Goal: Information Seeking & Learning: Learn about a topic

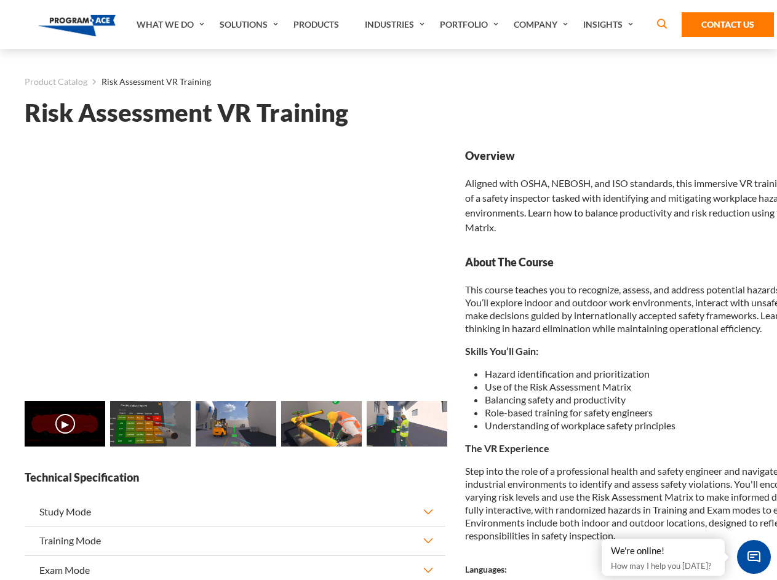
click at [250, 25] on link "Solutions" at bounding box center [251, 24] width 74 height 49
click at [0, 0] on div "AI & Computer Vision Solutions Computer Vision Quality Control AI tools for fas…" at bounding box center [0, 0] width 0 height 0
click at [0, 0] on div "AI & Computer Vision Solutions Virtual Training Solutions Virtual Tour Solution…" at bounding box center [0, 0] width 0 height 0
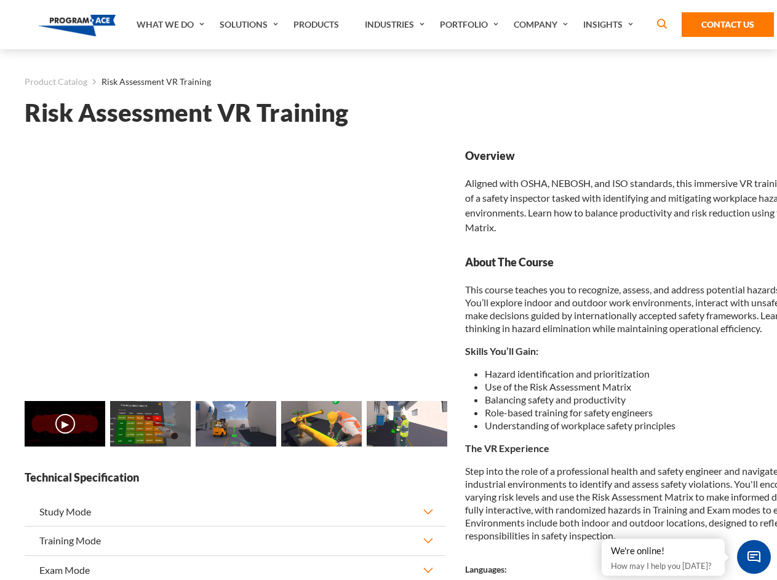
click at [0, 0] on div "AI & Computer Vision Solutions Virtual Training Solutions Virtual Tour Solution…" at bounding box center [0, 0] width 0 height 0
click at [0, 0] on div "AI & Computer Vision Solutions Computer Vision Quality Control AI tools for fas…" at bounding box center [0, 0] width 0 height 0
